Goal: Information Seeking & Learning: Understand process/instructions

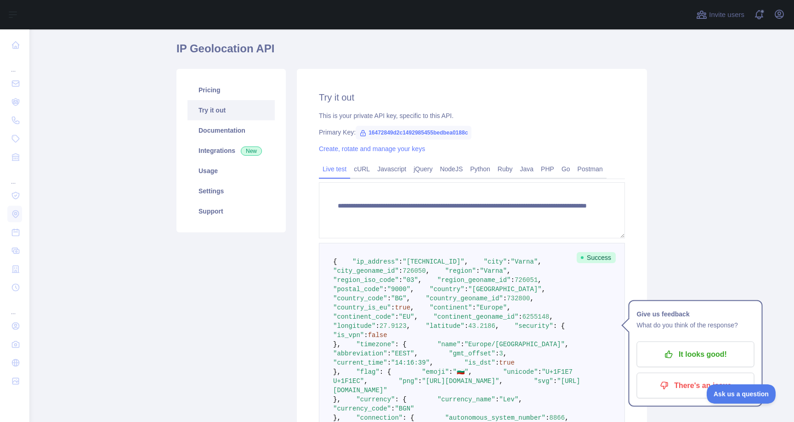
scroll to position [33, 0]
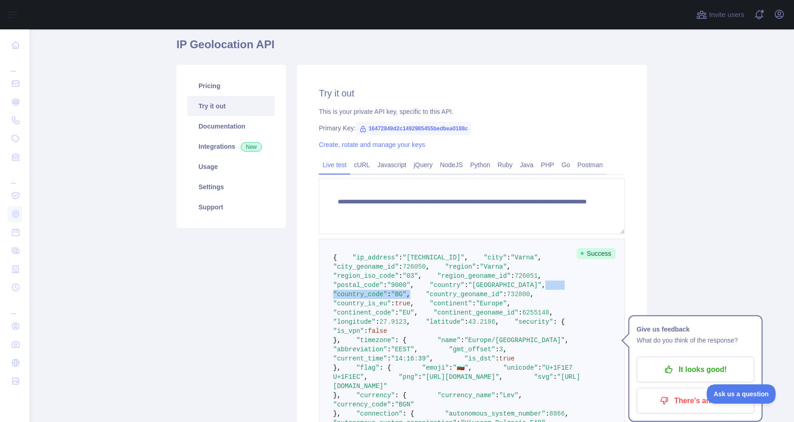
drag, startPoint x: 430, startPoint y: 337, endPoint x: 299, endPoint y: 339, distance: 131.4
click at [319, 339] on pre "{ "ip_address" : "[TECHNICAL_ID]" , "city" : "Varna" , "city_geoname_id" : 7260…" at bounding box center [472, 354] width 306 height 231
click at [460, 167] on link "NodeJS" at bounding box center [451, 165] width 30 height 15
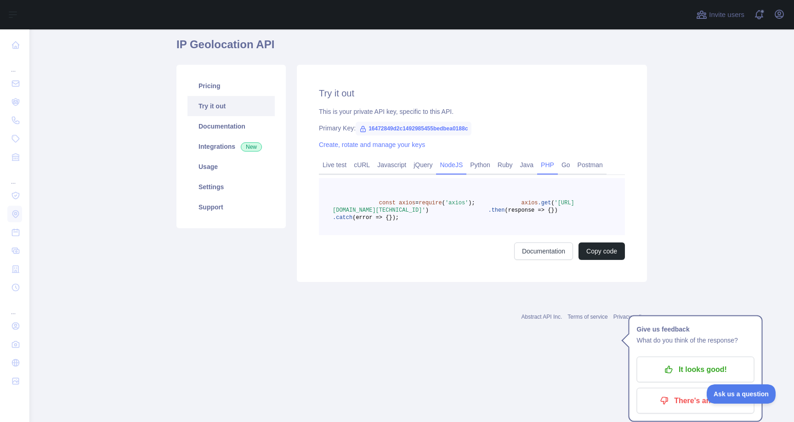
click at [551, 172] on link "PHP" at bounding box center [547, 165] width 21 height 15
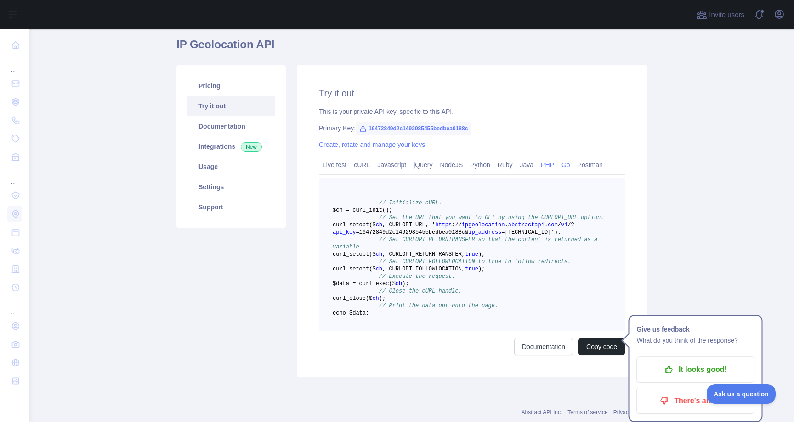
click at [572, 164] on link "Go" at bounding box center [566, 165] width 16 height 15
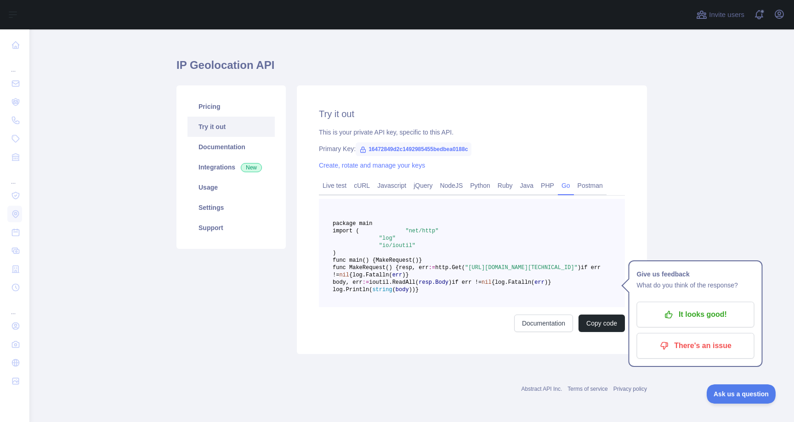
scroll to position [76, 0]
click at [590, 178] on link "Postman" at bounding box center [590, 185] width 33 height 15
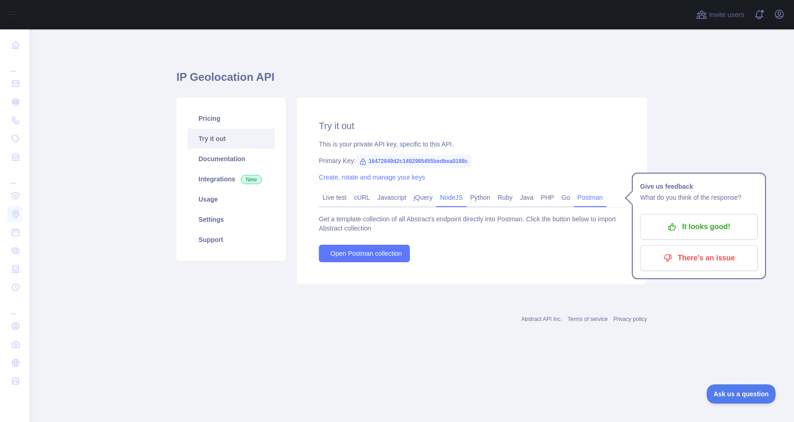
click at [457, 198] on link "NodeJS" at bounding box center [451, 197] width 30 height 15
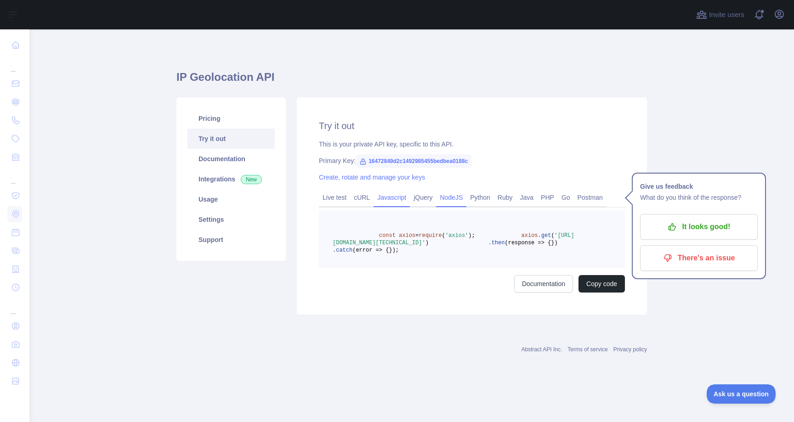
click at [410, 201] on link "Javascript" at bounding box center [391, 197] width 36 height 15
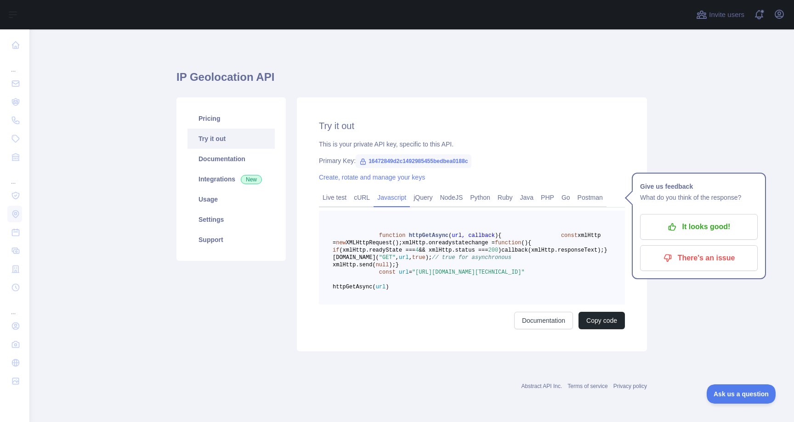
click at [385, 199] on link "Javascript" at bounding box center [391, 197] width 36 height 15
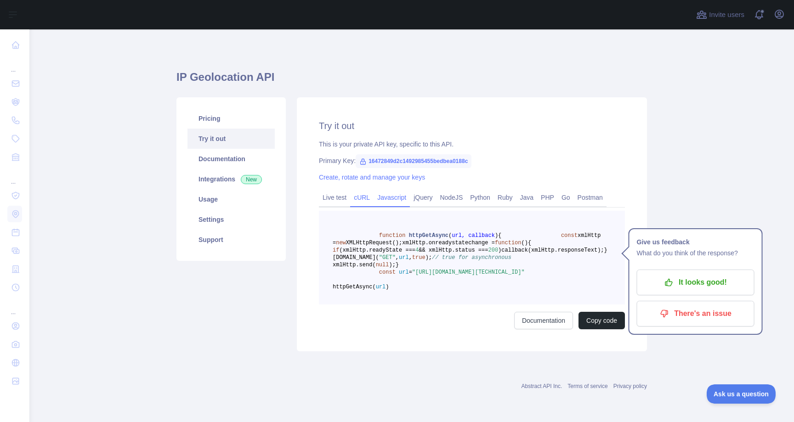
click at [371, 201] on link "cURL" at bounding box center [361, 197] width 23 height 15
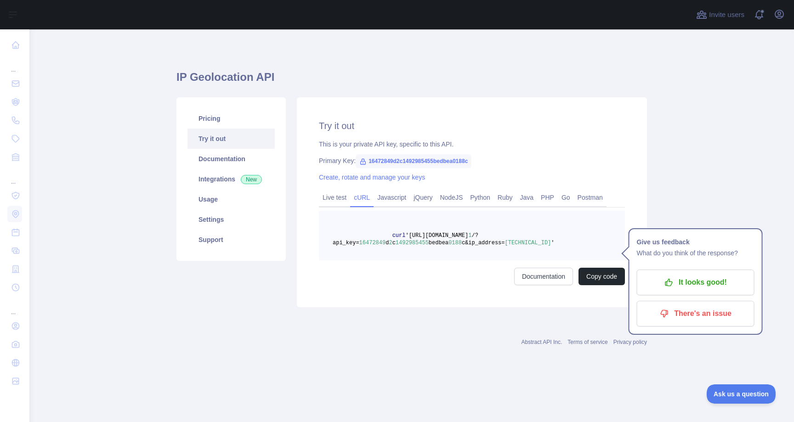
click at [591, 314] on div "IP Geolocation API Pricing Try it out Documentation Integrations New Usage Sett…" at bounding box center [411, 185] width 470 height 269
click at [358, 197] on link "cURL" at bounding box center [361, 197] width 23 height 15
click at [344, 197] on link "Live test" at bounding box center [334, 197] width 31 height 15
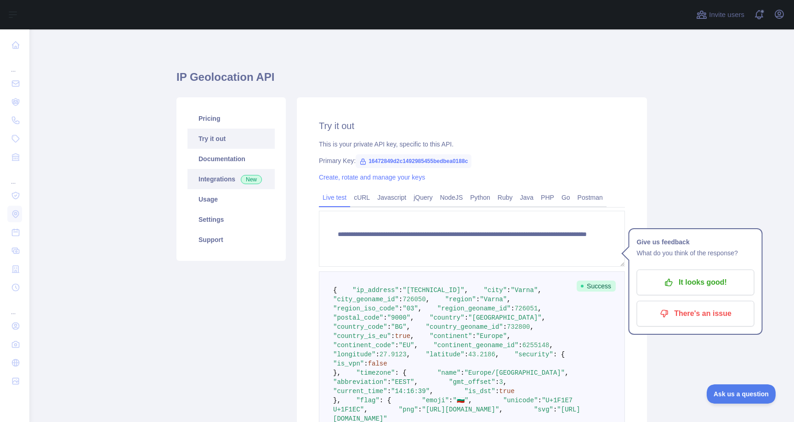
click at [213, 181] on link "Integrations New" at bounding box center [230, 179] width 87 height 20
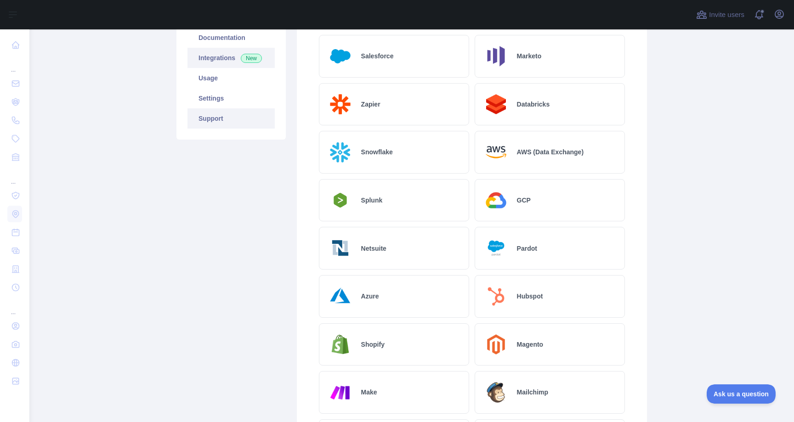
scroll to position [98, 0]
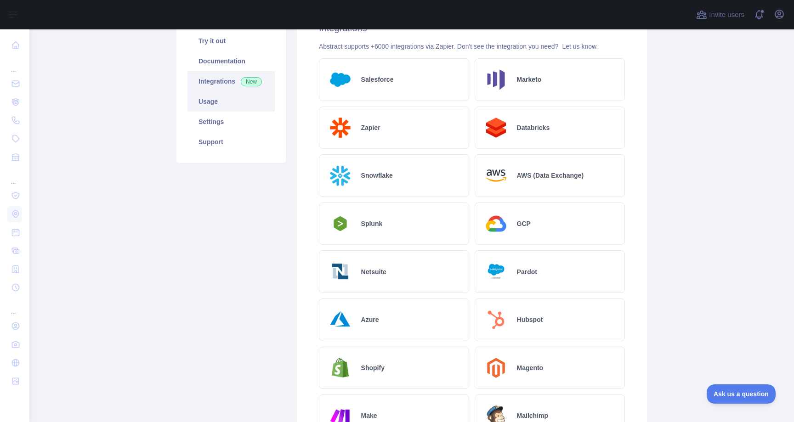
click at [211, 99] on link "Usage" at bounding box center [230, 101] width 87 height 20
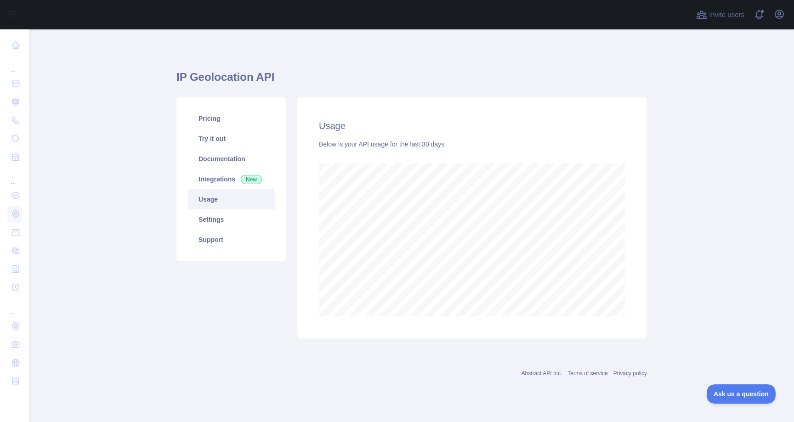
scroll to position [392, 764]
click at [206, 221] on link "Settings" at bounding box center [230, 219] width 87 height 20
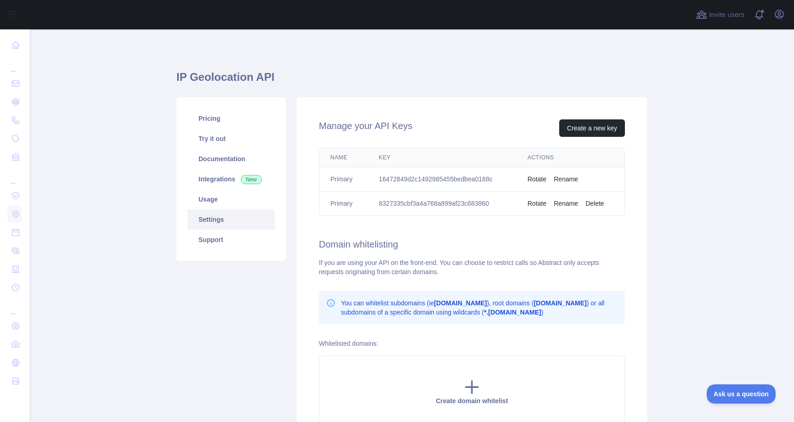
scroll to position [96, 0]
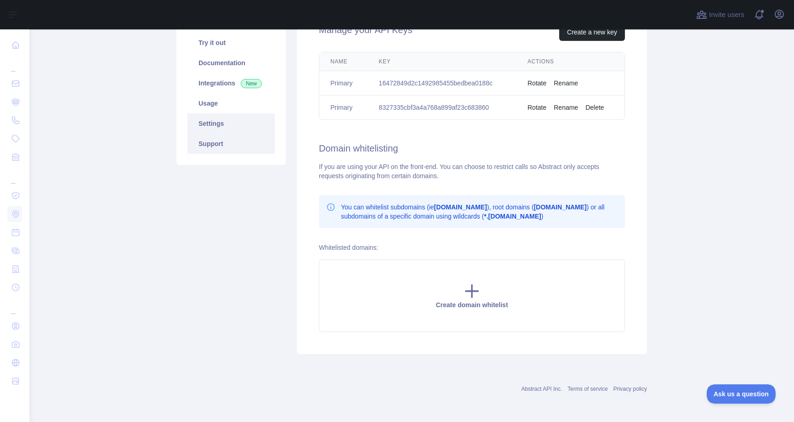
click at [239, 143] on link "Support" at bounding box center [230, 144] width 87 height 20
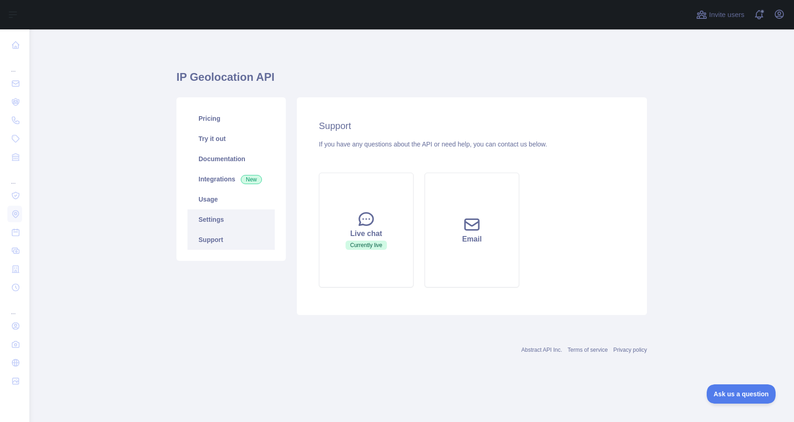
click at [225, 222] on link "Settings" at bounding box center [230, 219] width 87 height 20
